Goal: Transaction & Acquisition: Book appointment/travel/reservation

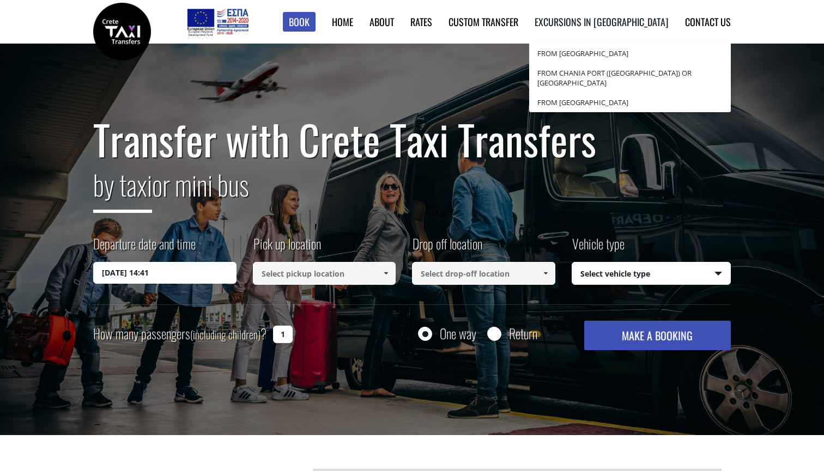
click at [631, 14] on li "Excursions in Crete from Heraklion Port or City from Chania Port (Souda) or Cha…" at bounding box center [593, 22] width 150 height 44
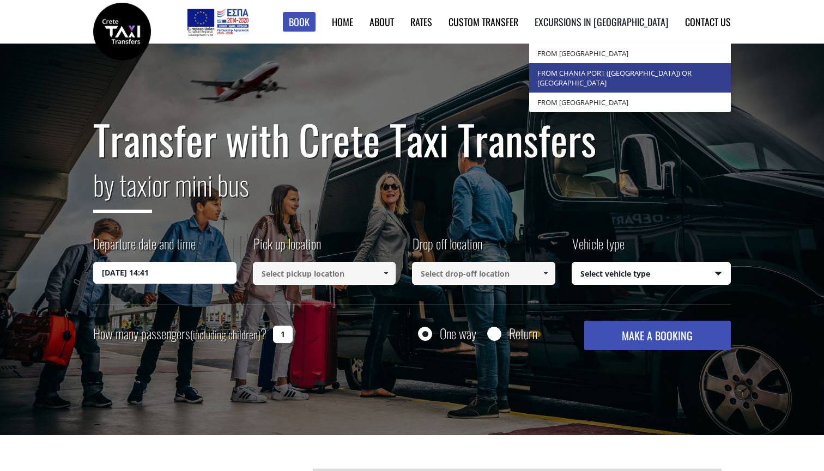
click at [619, 73] on link "from Chania Port ([GEOGRAPHIC_DATA]) or [GEOGRAPHIC_DATA]" at bounding box center [630, 77] width 202 height 29
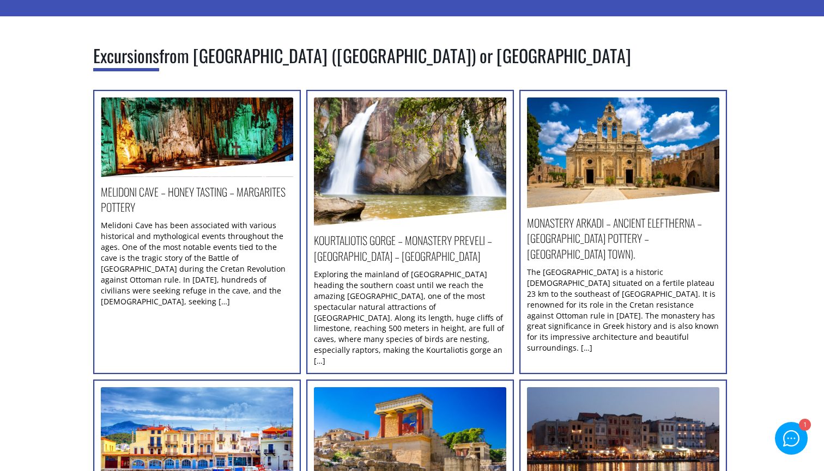
scroll to position [114, 0]
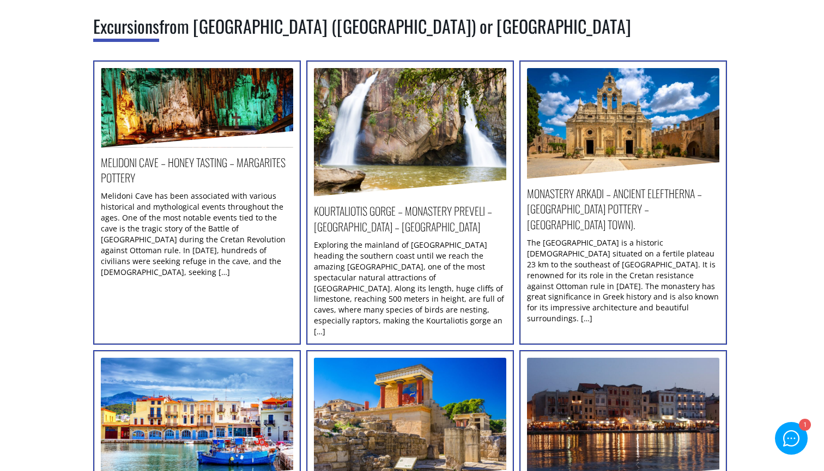
click at [386, 225] on h2 "Kourtaliotis Gorge – Monastery Preveli – [GEOGRAPHIC_DATA] – [GEOGRAPHIC_DATA]" at bounding box center [410, 221] width 192 height 36
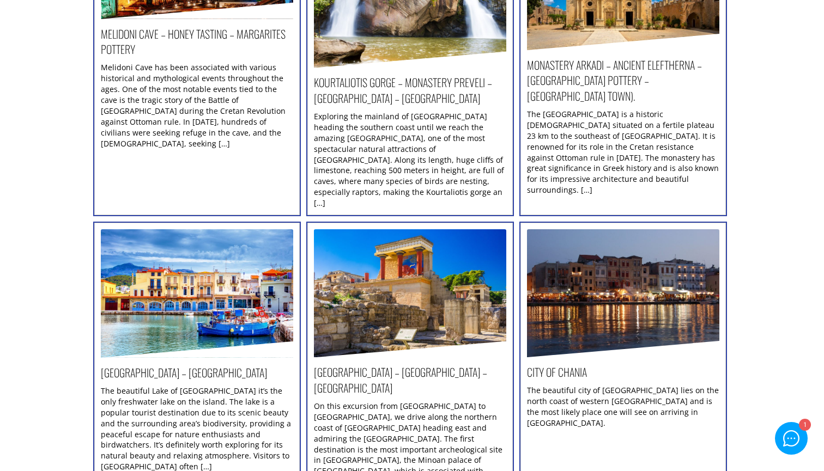
scroll to position [319, 0]
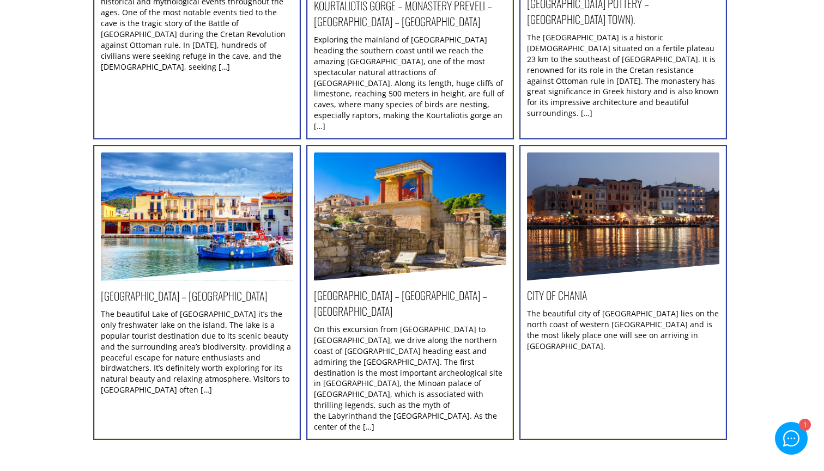
click at [215, 288] on h2 "[GEOGRAPHIC_DATA] – [GEOGRAPHIC_DATA]" at bounding box center [197, 298] width 192 height 21
